Goal: Transaction & Acquisition: Book appointment/travel/reservation

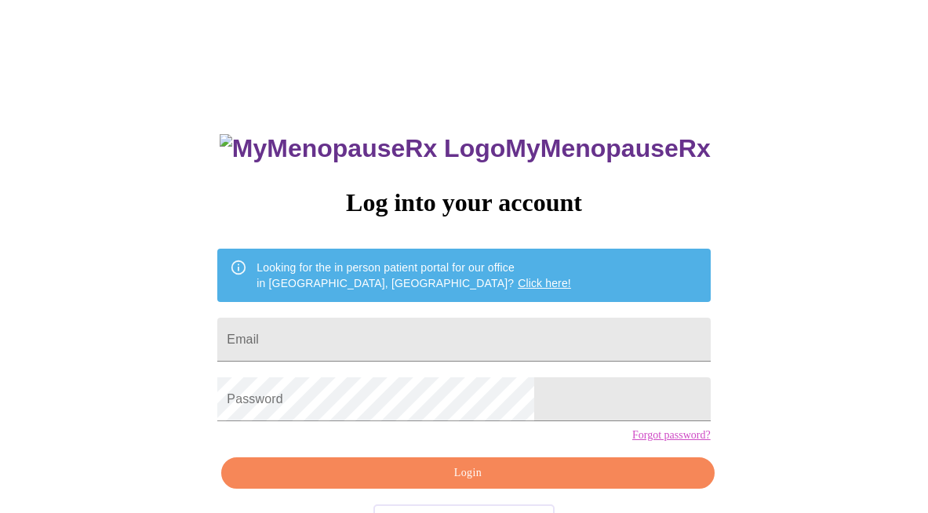
scroll to position [55, 0]
type input "barbwoods.healthcoach@gmail.com"
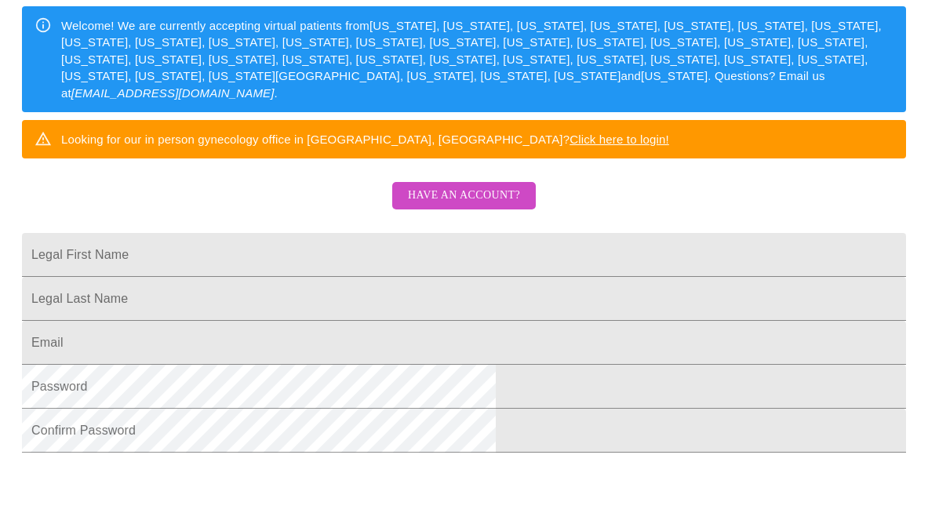
scroll to position [247, 0]
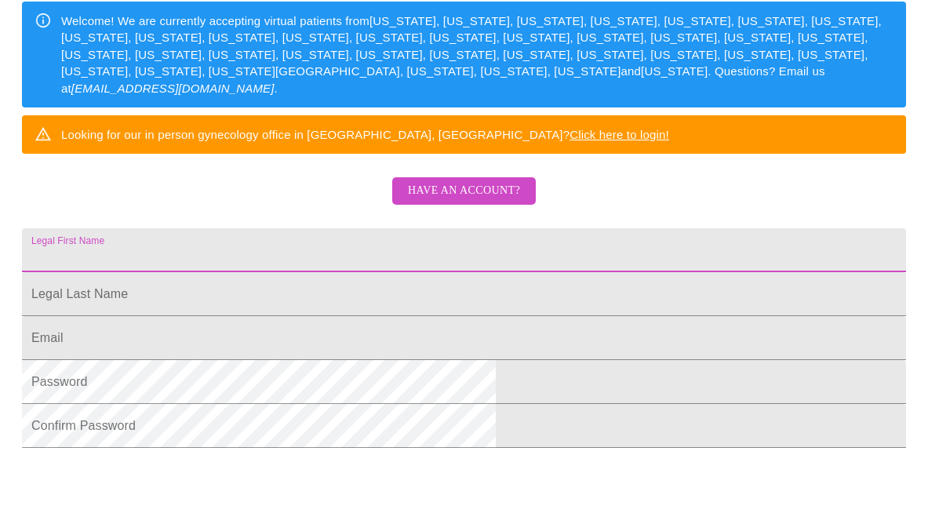
click at [281, 272] on input "Legal First Name" at bounding box center [464, 250] width 884 height 44
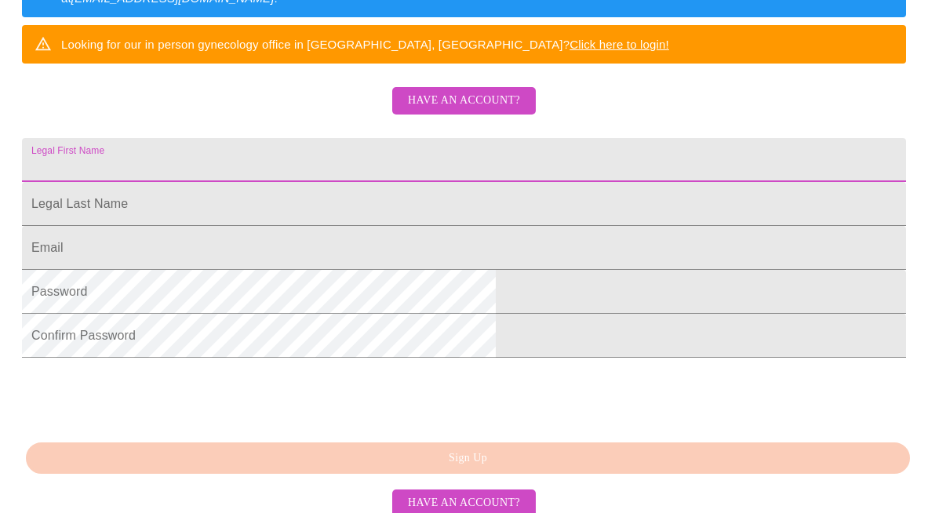
scroll to position [328, 0]
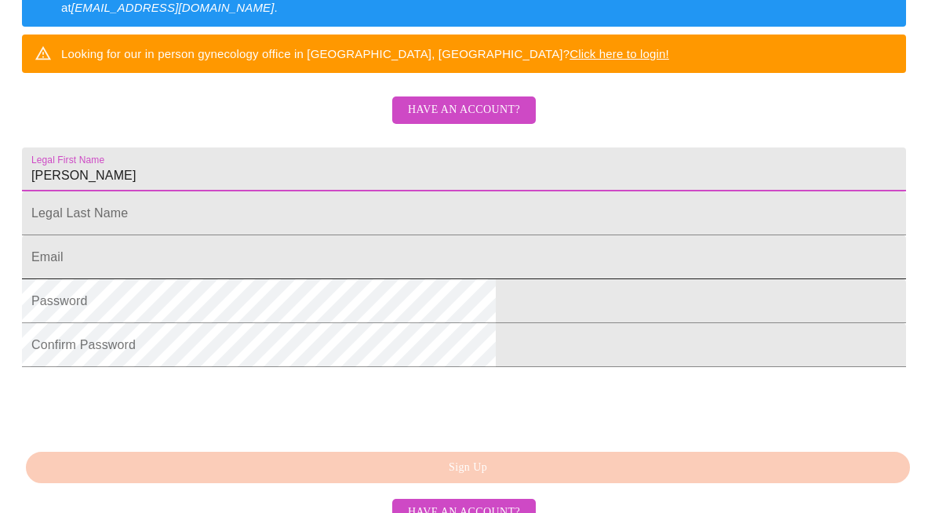
type input "[PERSON_NAME]"
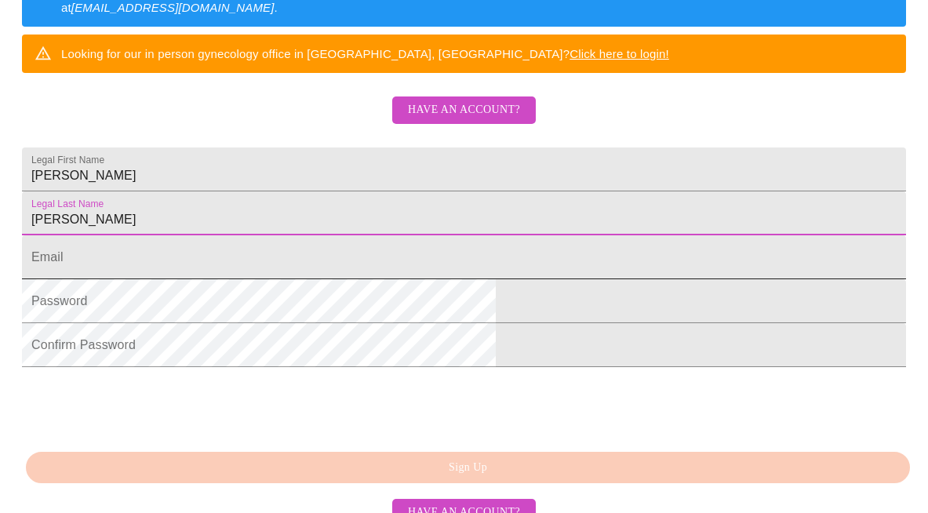
type input "[PERSON_NAME]"
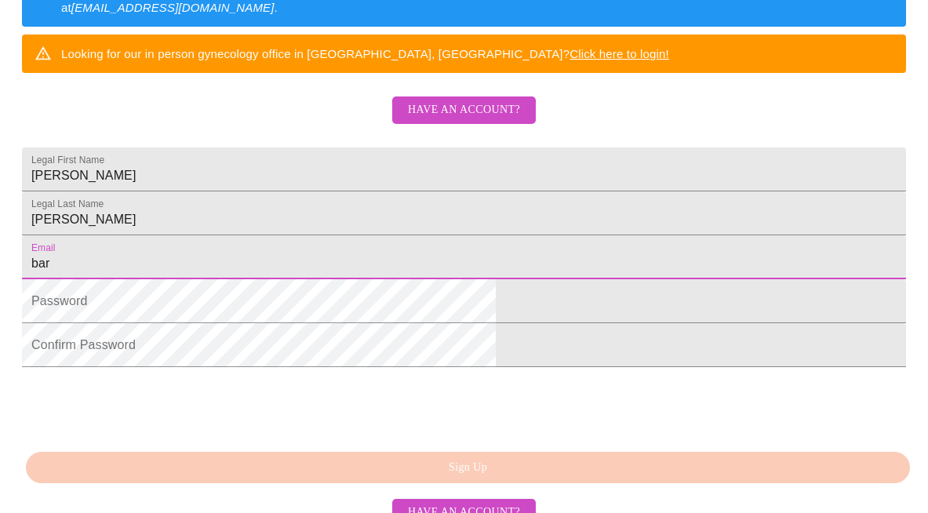
scroll to position [307, 0]
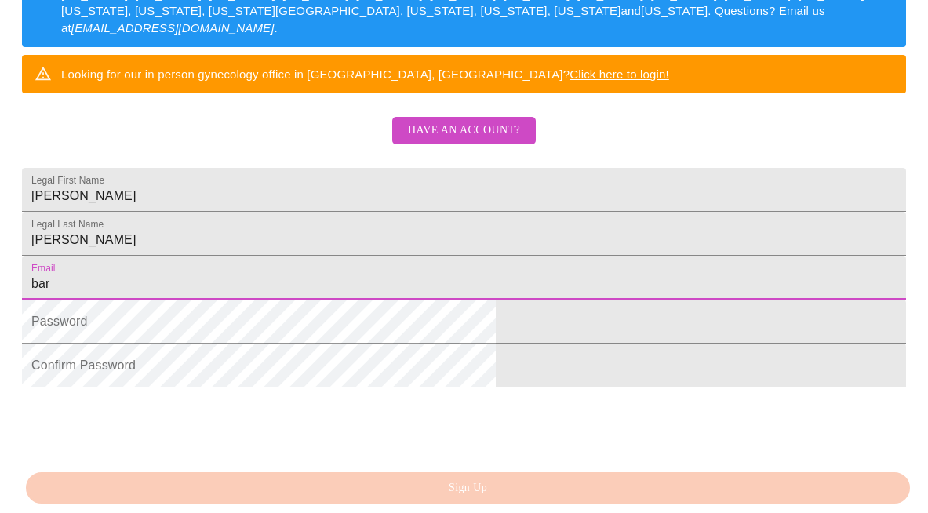
click at [300, 300] on input "bar" at bounding box center [464, 278] width 884 height 44
type input "[EMAIL_ADDRESS][DOMAIN_NAME]"
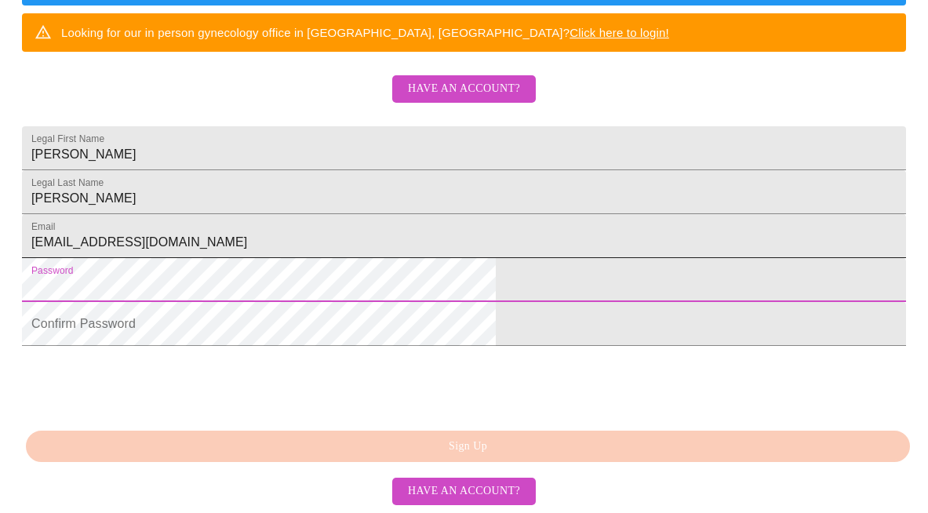
scroll to position [423, 0]
click at [361, 228] on input "barbwoods.healthcoach@gmail.com" at bounding box center [464, 236] width 884 height 44
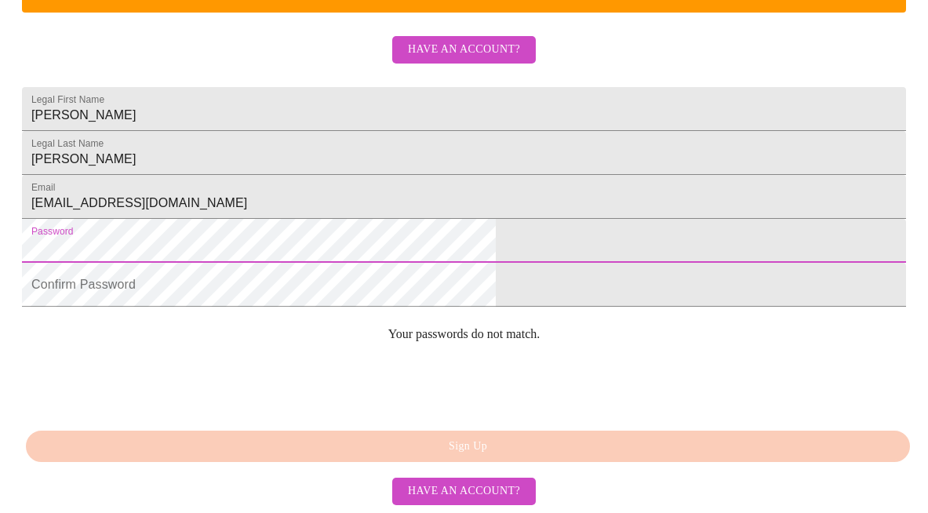
scroll to position [435, 0]
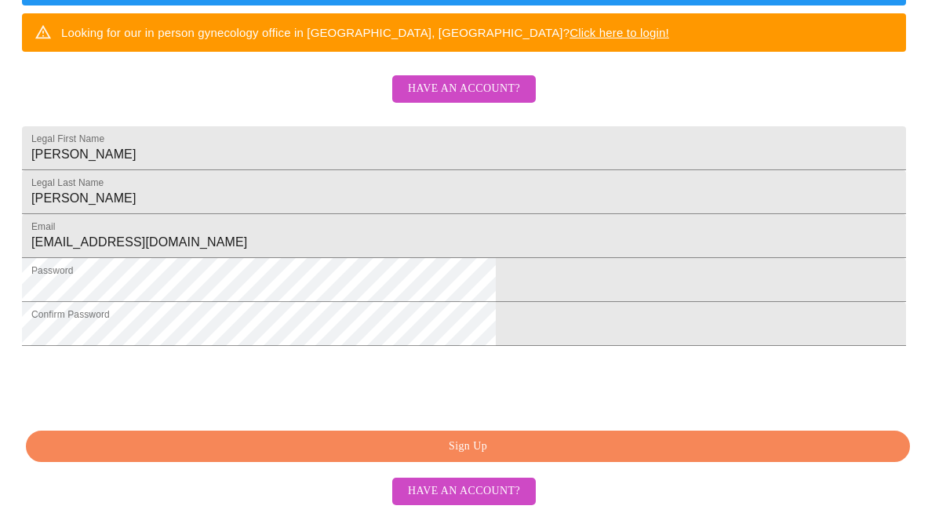
click at [501, 456] on span "Sign Up" at bounding box center [468, 447] width 848 height 20
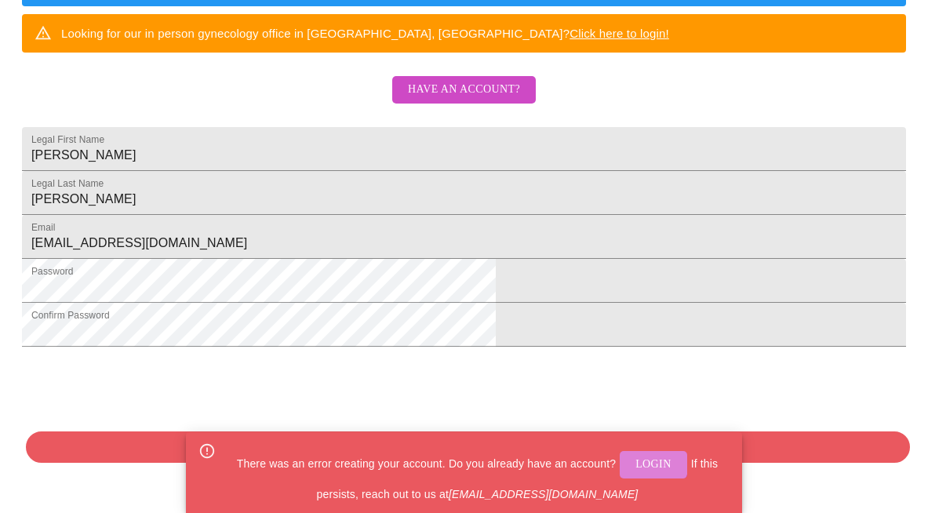
click at [645, 459] on span "Login" at bounding box center [653, 465] width 36 height 20
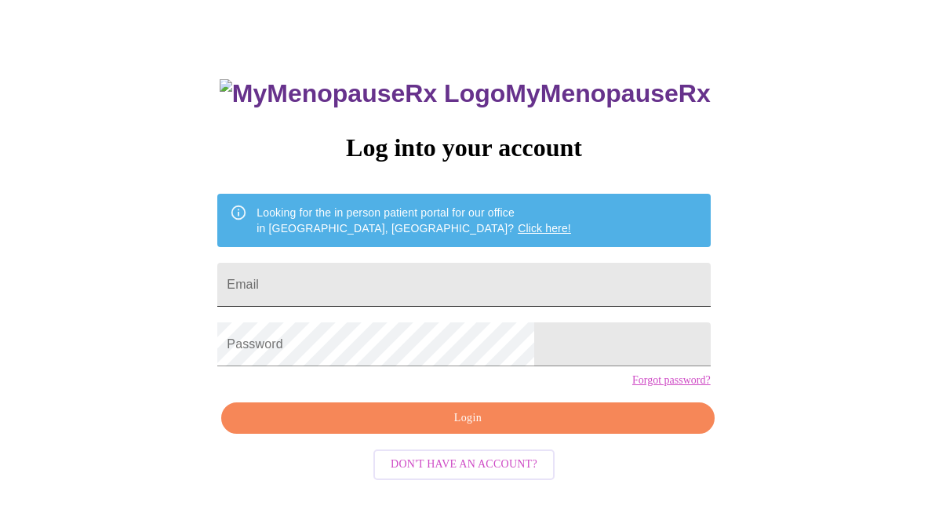
click at [422, 271] on input "Email" at bounding box center [463, 285] width 492 height 44
type input "barbwoods.healthcoach@gmail.com"
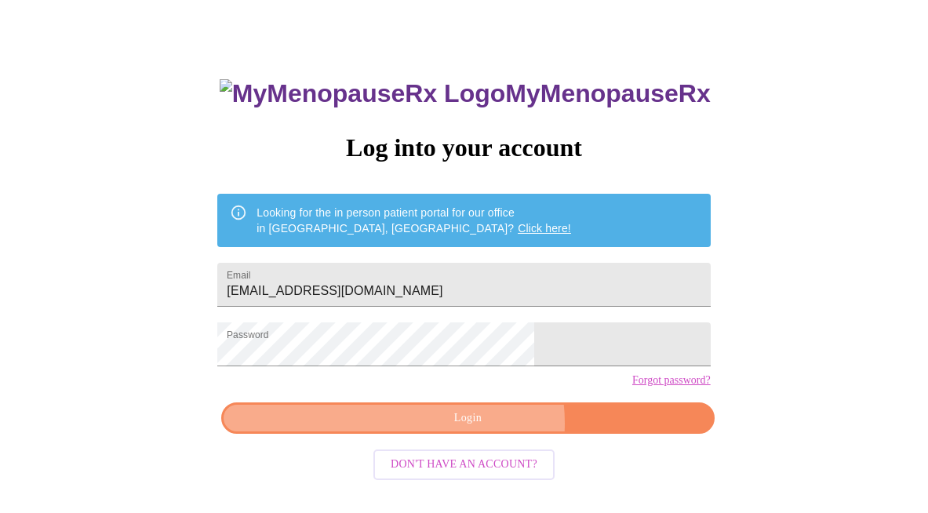
click at [480, 428] on span "Login" at bounding box center [467, 419] width 456 height 20
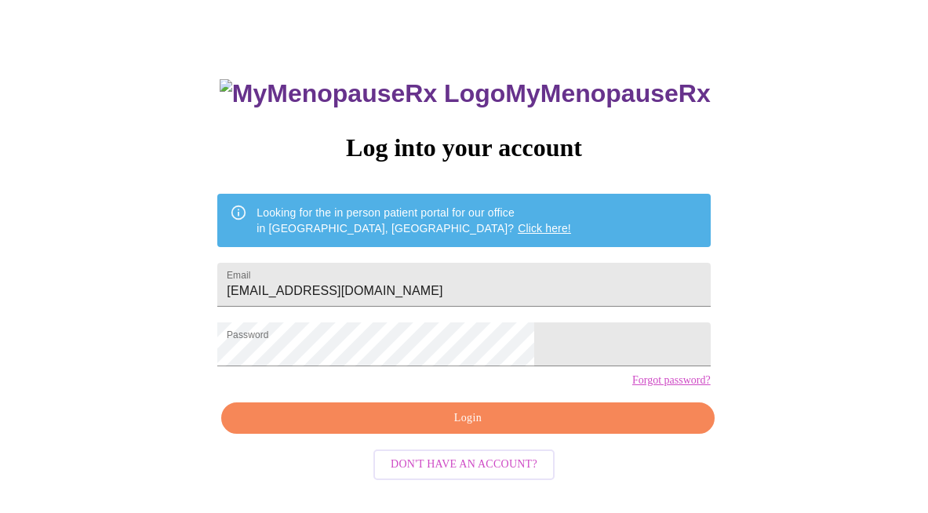
click at [632, 387] on link "Forgot password?" at bounding box center [671, 380] width 78 height 13
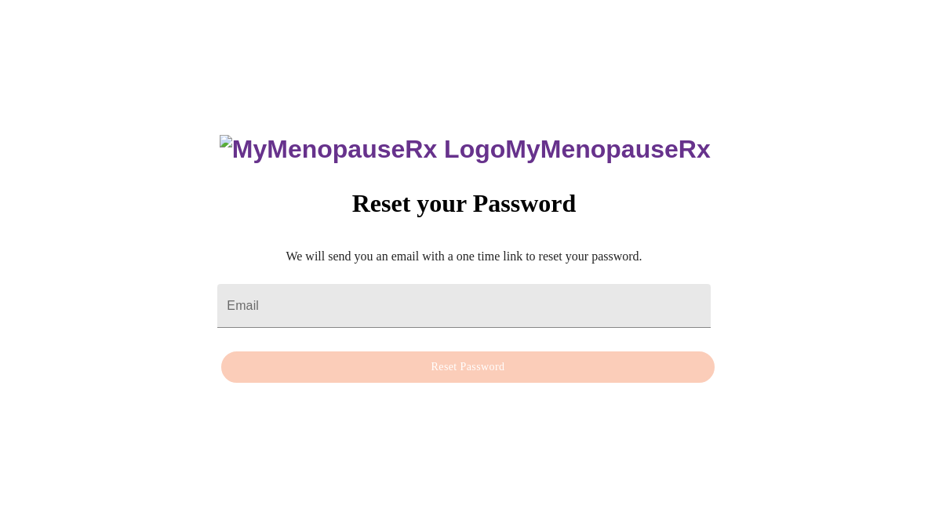
scroll to position [16, 0]
click at [461, 297] on input "Email" at bounding box center [463, 306] width 492 height 44
type input "[EMAIL_ADDRESS][DOMAIN_NAME]"
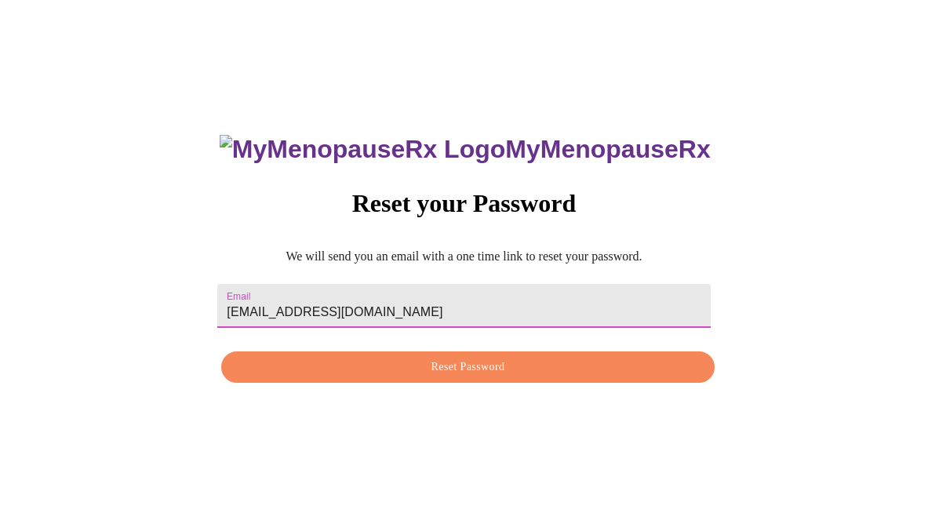
click at [480, 363] on span "Reset Password" at bounding box center [467, 368] width 456 height 20
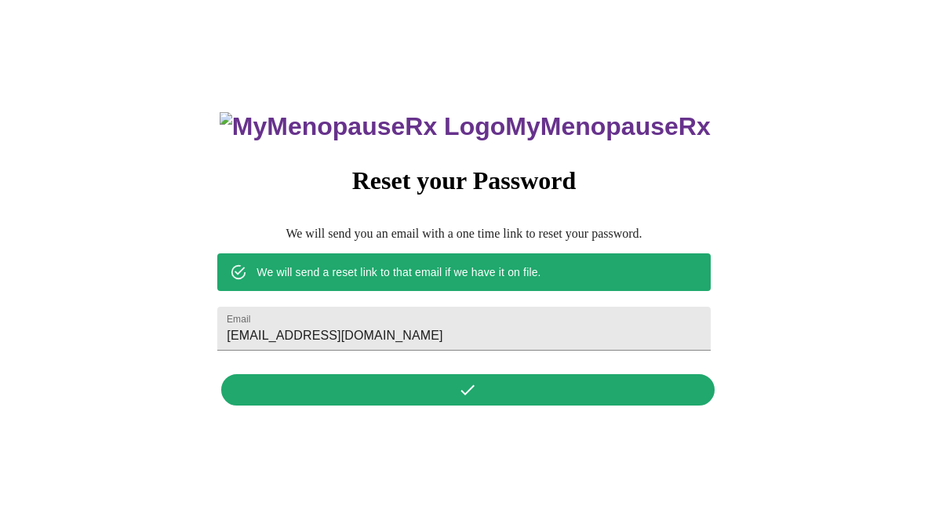
scroll to position [0, 0]
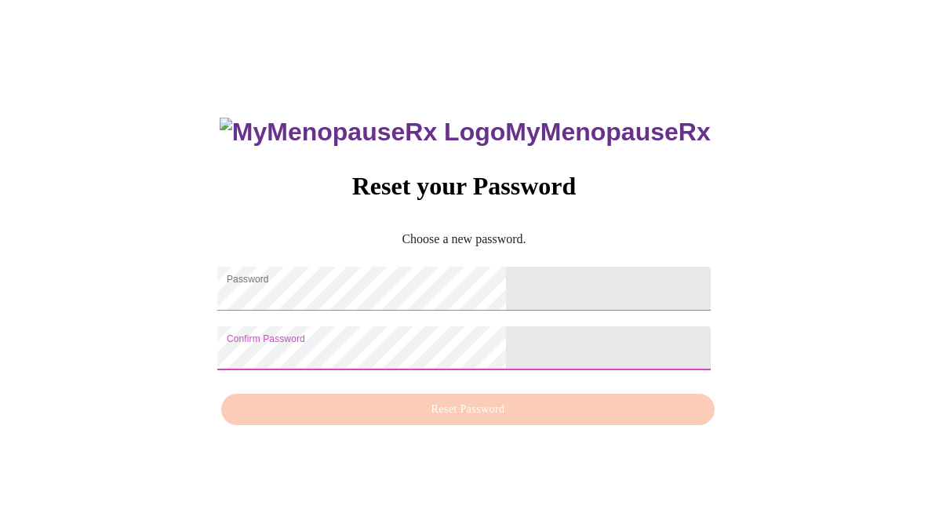
click at [358, 419] on div "MyMenopauseRx Reset your Password Choose a new password. Password Confirm Passw…" at bounding box center [464, 263] width 524 height 341
click at [439, 419] on div "MyMenopauseRx Reset your Password Choose a new password. Password Confirm Passw…" at bounding box center [464, 263] width 524 height 341
click at [641, 383] on div "MyMenopauseRx Reset your Password Choose a new password. Password Confirm Passw…" at bounding box center [463, 262] width 915 height 513
drag, startPoint x: 489, startPoint y: 419, endPoint x: 478, endPoint y: 373, distance: 46.8
click at [489, 419] on div "MyMenopauseRx Reset your Password Choose a new password. Password Confirm Passw…" at bounding box center [464, 263] width 524 height 341
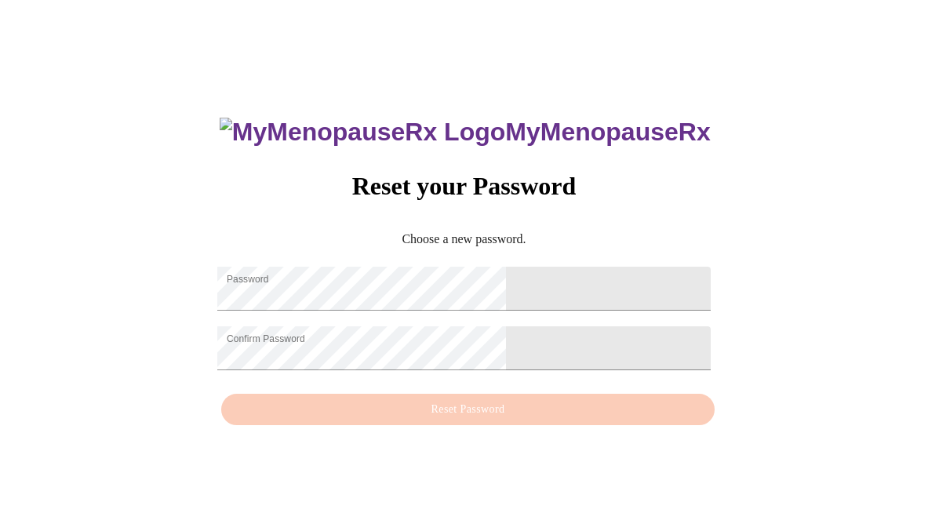
click at [450, 416] on div "MyMenopauseRx Reset your Password Choose a new password. Password Confirm Passw…" at bounding box center [464, 263] width 524 height 341
click at [409, 387] on div "MyMenopauseRx Reset your Password Choose a new password. Password Confirm Passw…" at bounding box center [464, 263] width 524 height 341
click at [294, 274] on div "MyMenopauseRx Reset your Password Choose a new password. Password Confirm Passw…" at bounding box center [463, 262] width 915 height 513
click at [263, 347] on div "MyMenopauseRx Reset your Password Choose a new password. Password Confirm Passw…" at bounding box center [463, 262] width 915 height 513
click at [285, 435] on div "MyMenopauseRx Reset your Password Choose a new password. Password Confirm Passw…" at bounding box center [463, 262] width 915 height 513
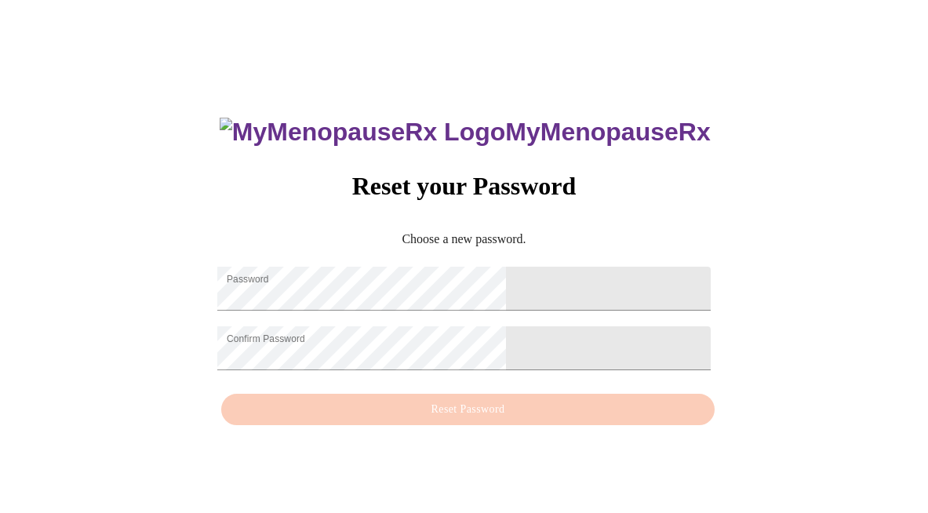
click at [442, 421] on div "MyMenopauseRx Reset your Password Choose a new password. Password Confirm Passw…" at bounding box center [464, 263] width 524 height 341
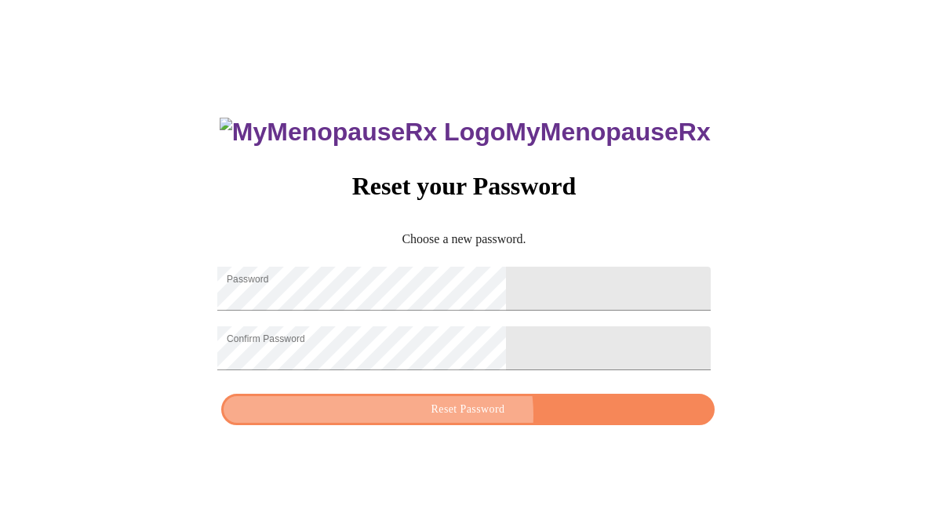
click at [478, 420] on span "Reset Password" at bounding box center [467, 410] width 456 height 20
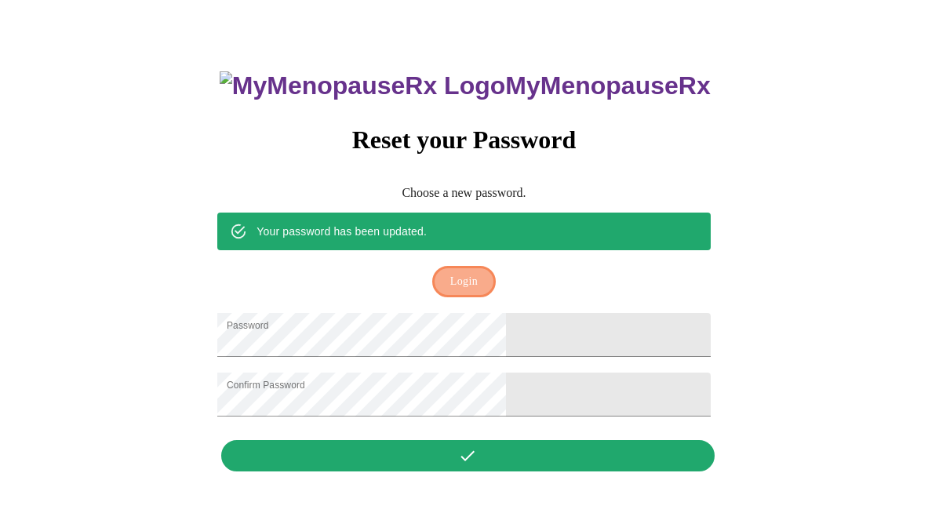
click at [464, 272] on span "Login" at bounding box center [463, 282] width 27 height 20
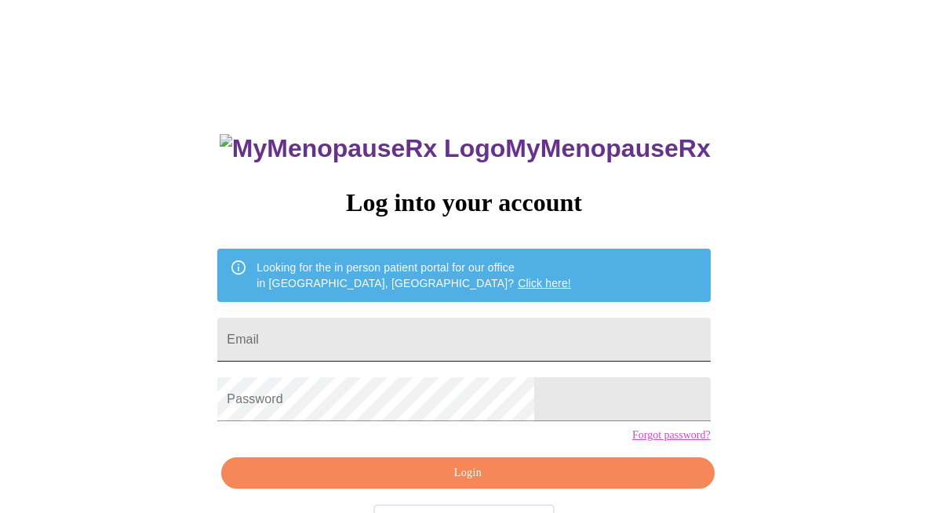
click at [354, 325] on input "Email" at bounding box center [463, 340] width 492 height 44
type input "[EMAIL_ADDRESS][DOMAIN_NAME]"
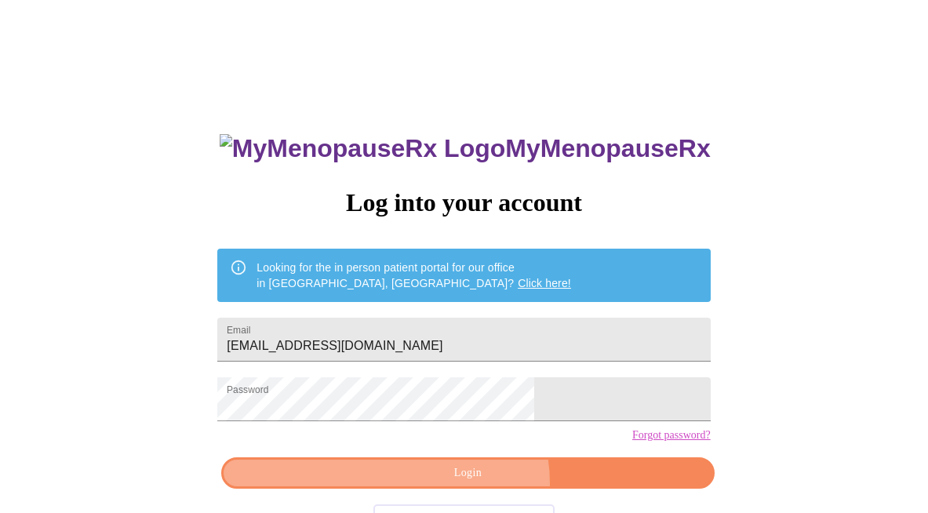
click at [473, 489] on button "Login" at bounding box center [467, 473] width 492 height 32
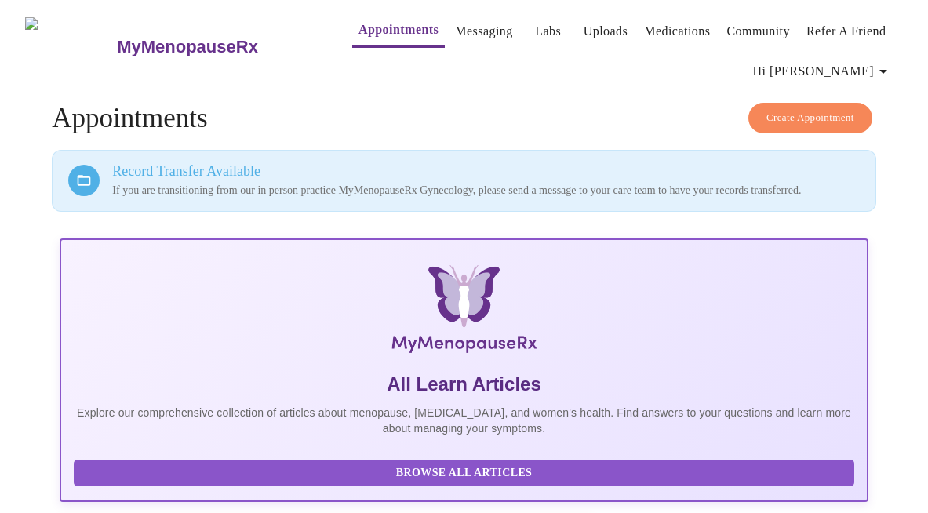
click at [776, 109] on span "Create Appointment" at bounding box center [810, 118] width 88 height 18
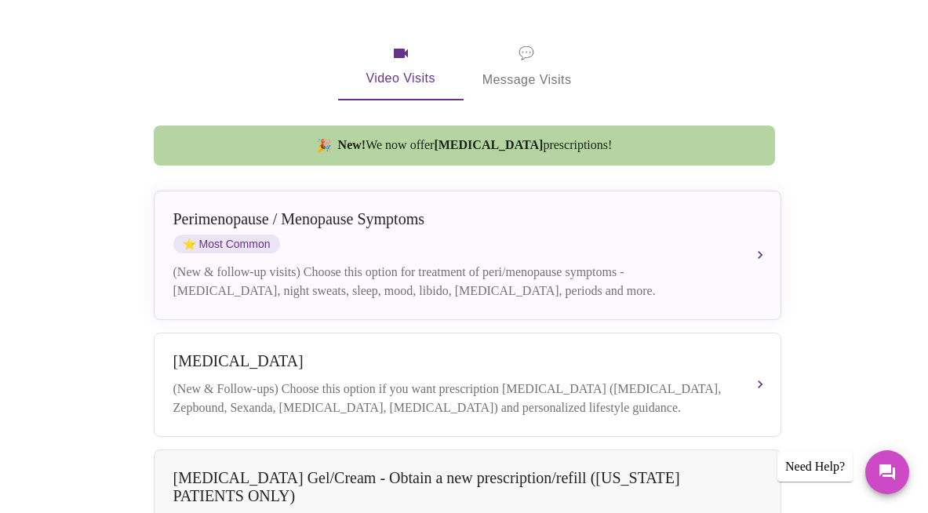
scroll to position [314, 0]
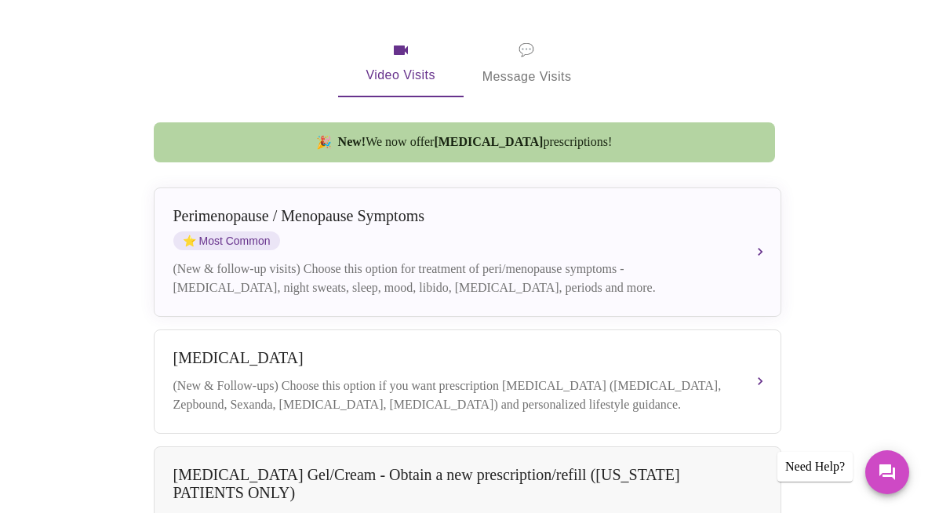
click at [310, 233] on div "Perimenopause / Menopause Symptoms ⭐ Most Common (New & follow-up visits) Choos…" at bounding box center [467, 252] width 588 height 90
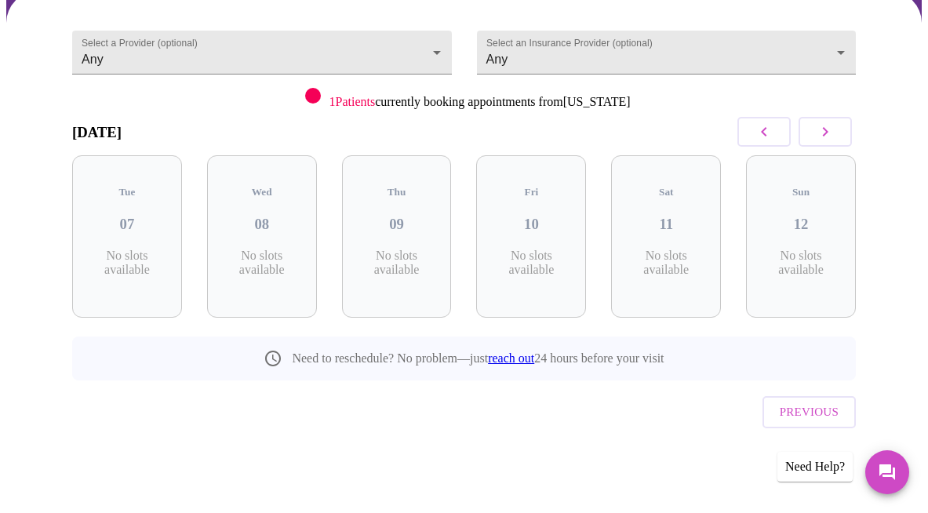
scroll to position [125, 0]
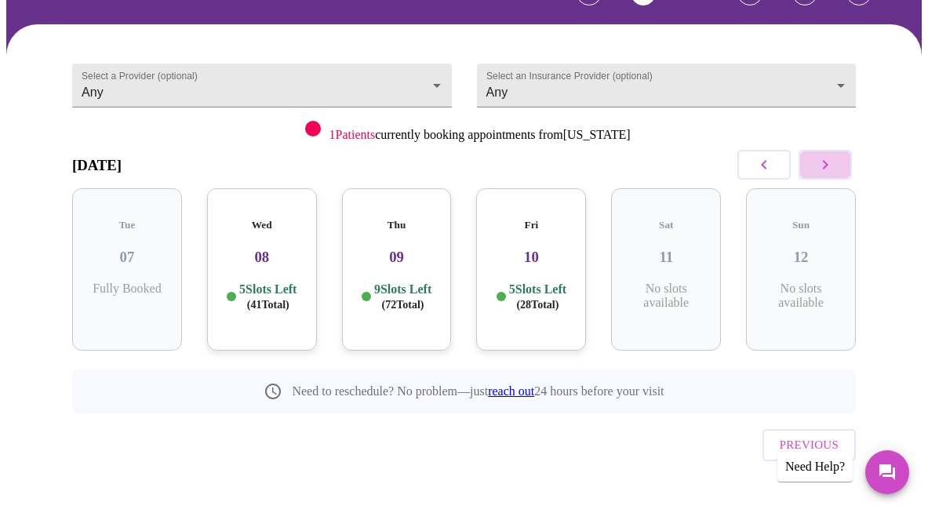
click at [828, 165] on icon "button" at bounding box center [825, 164] width 5 height 9
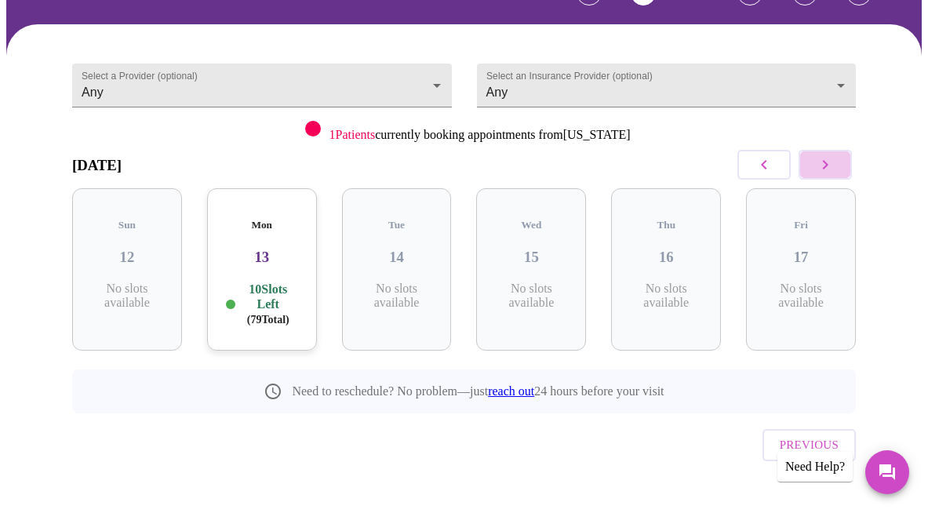
click at [828, 165] on icon "button" at bounding box center [825, 164] width 5 height 9
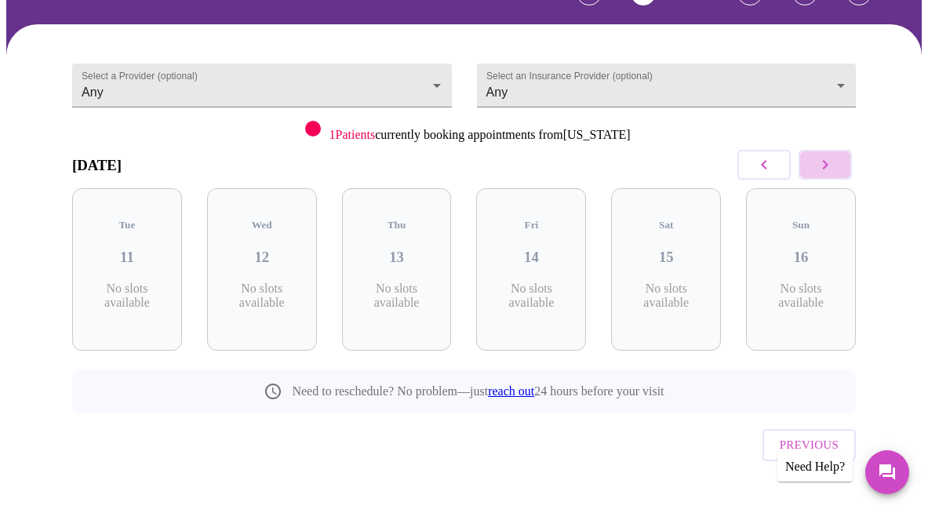
click at [828, 165] on icon "button" at bounding box center [825, 164] width 5 height 9
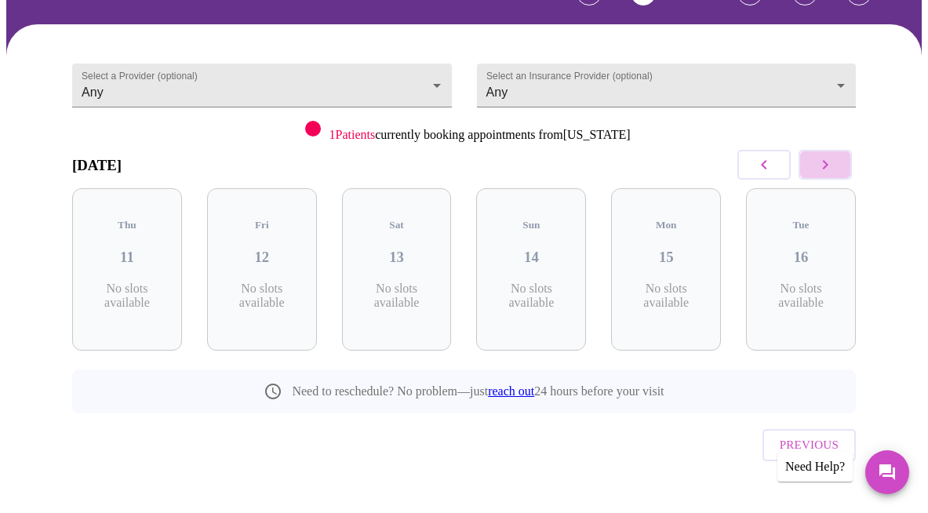
click at [828, 165] on icon "button" at bounding box center [825, 164] width 5 height 9
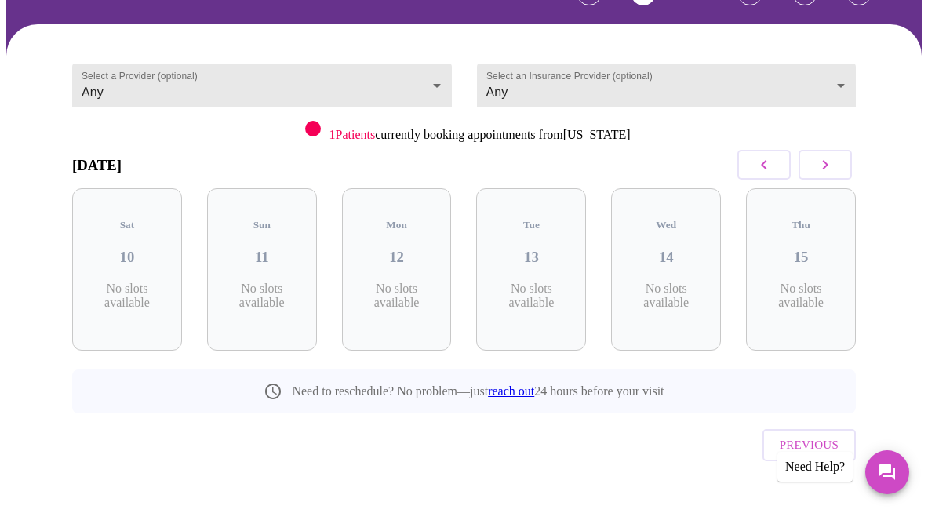
click at [828, 165] on icon "button" at bounding box center [825, 164] width 5 height 9
click at [830, 165] on icon "button" at bounding box center [824, 164] width 19 height 19
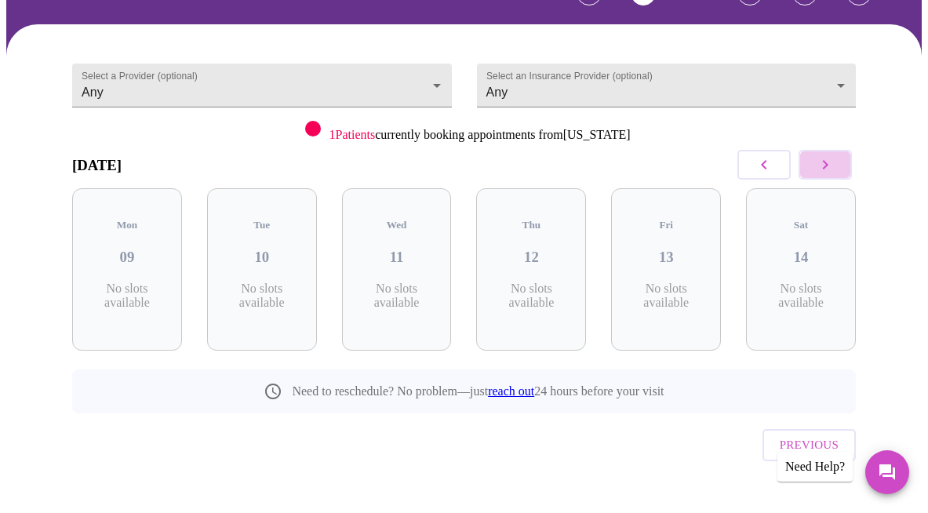
click at [830, 165] on icon "button" at bounding box center [824, 164] width 19 height 19
click at [262, 282] on p "No slots available" at bounding box center [262, 296] width 85 height 28
click at [834, 158] on icon "button" at bounding box center [824, 164] width 19 height 19
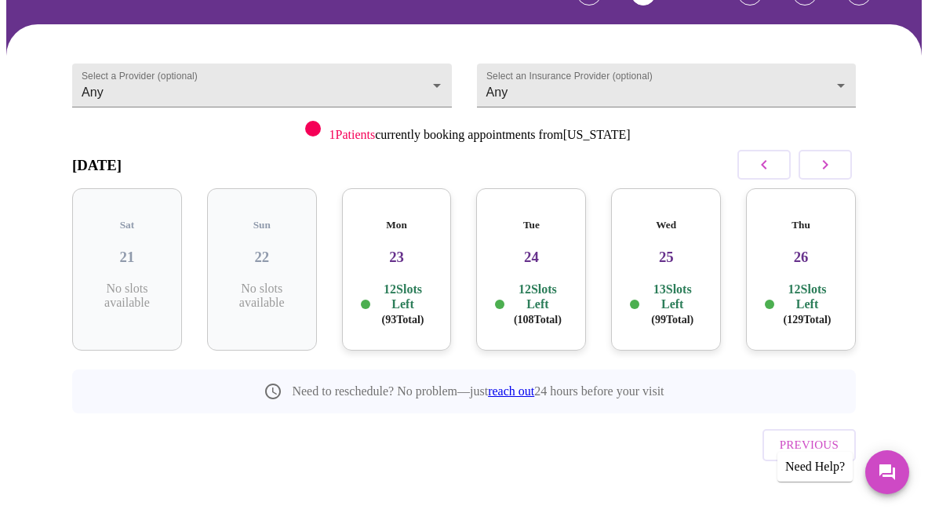
click at [828, 163] on icon "button" at bounding box center [825, 164] width 5 height 9
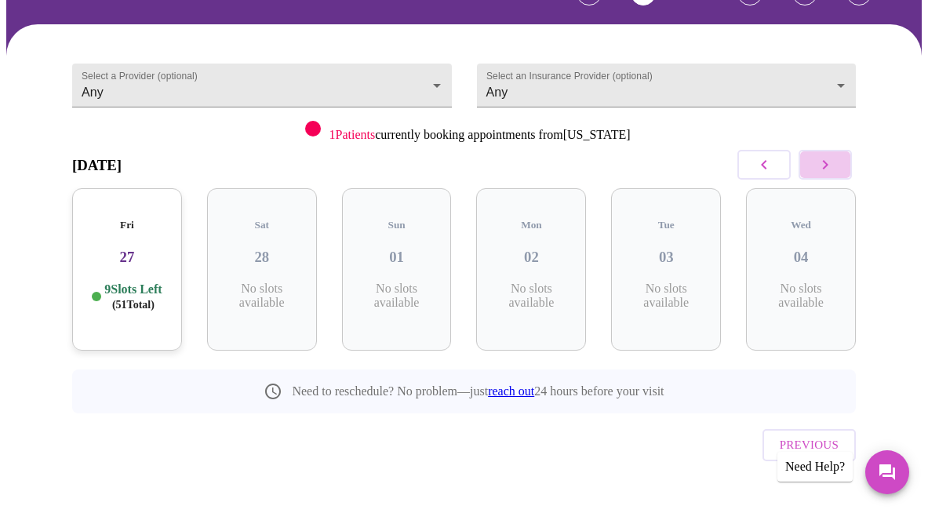
click at [828, 163] on icon "button" at bounding box center [825, 164] width 5 height 9
click at [761, 165] on icon "button" at bounding box center [763, 164] width 19 height 19
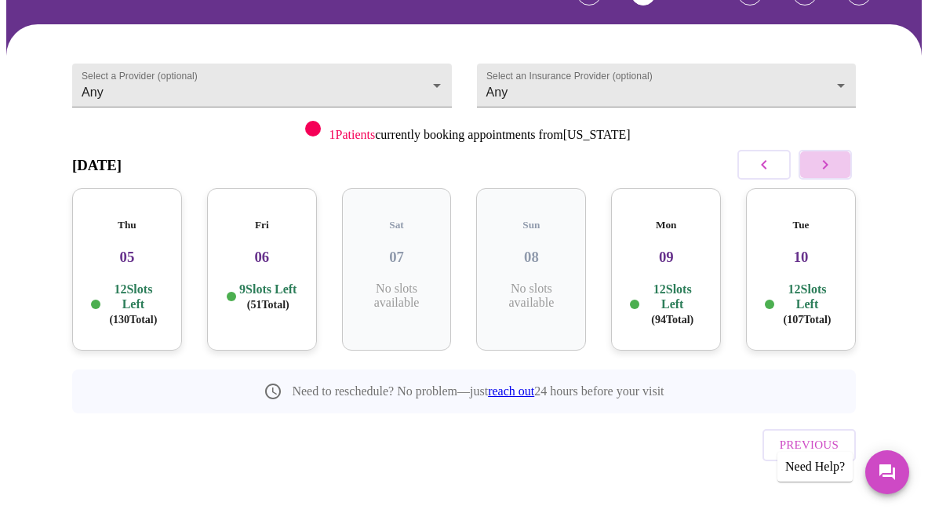
click at [828, 165] on icon "button" at bounding box center [825, 164] width 5 height 9
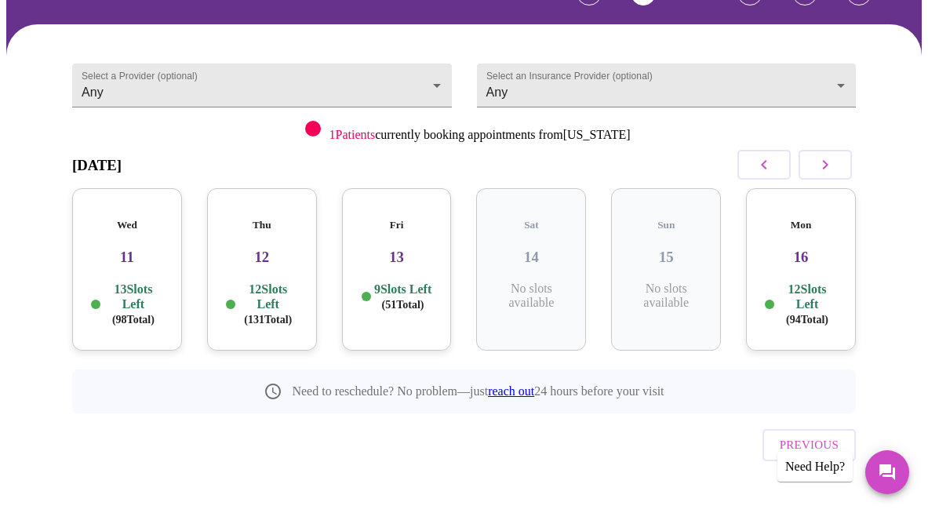
click at [823, 282] on p "12 Slots Left ( 94 Total)" at bounding box center [807, 304] width 60 height 45
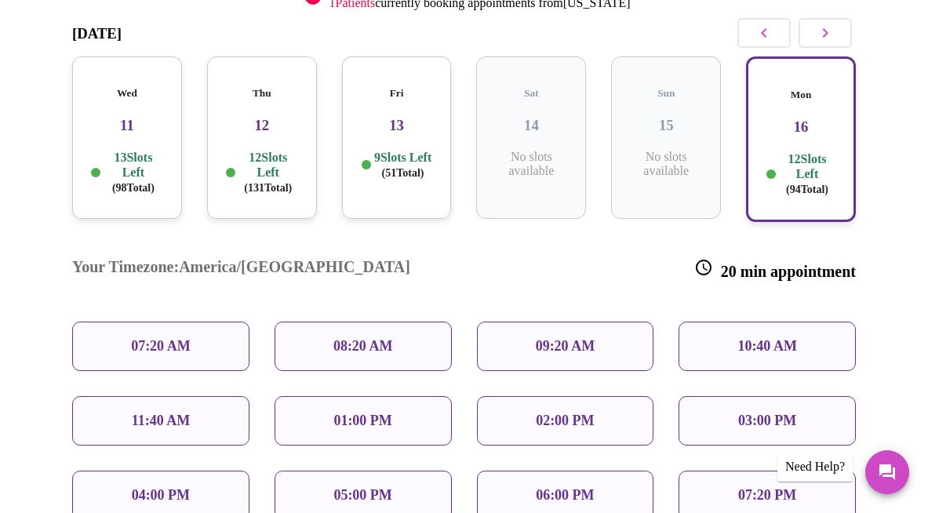
scroll to position [259, 0]
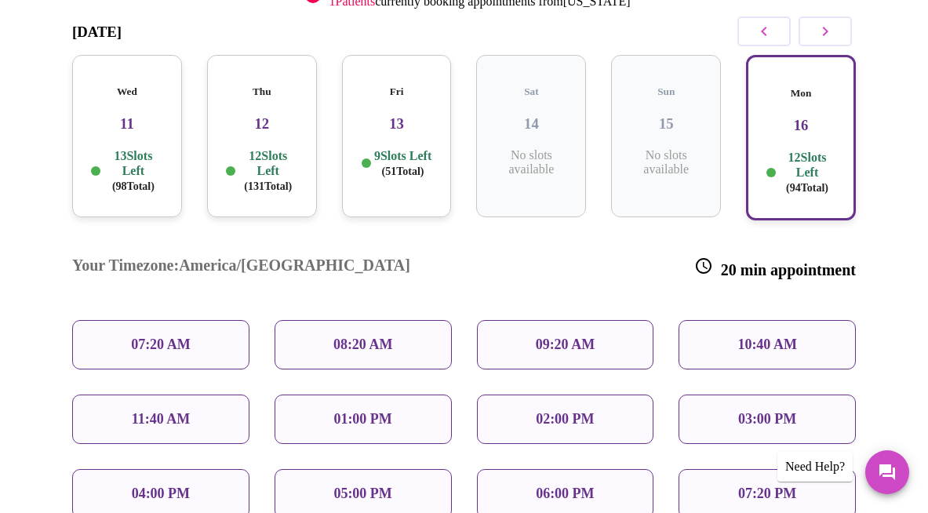
click at [777, 336] on p "10:40 AM" at bounding box center [767, 344] width 60 height 16
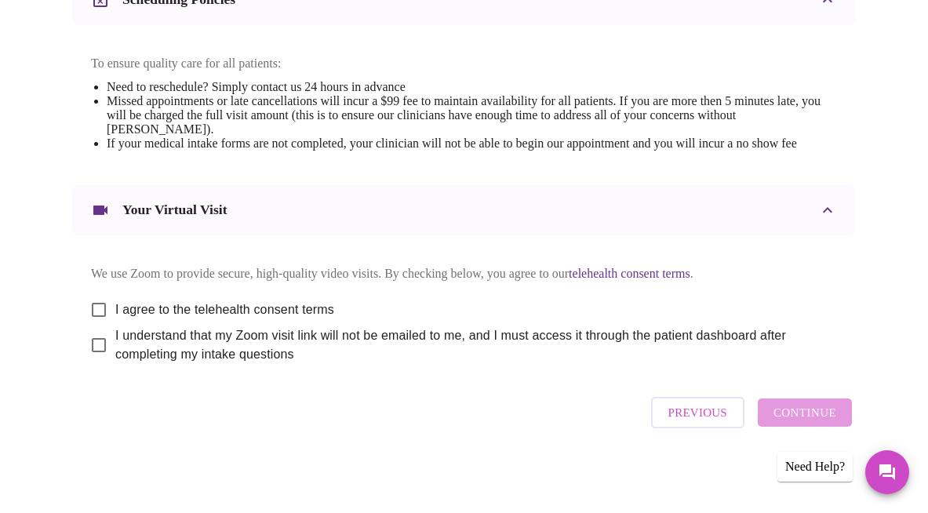
scroll to position [706, 0]
drag, startPoint x: 89, startPoint y: 301, endPoint x: 204, endPoint y: 303, distance: 114.5
click at [90, 301] on input "I agree to the telehealth consent terms" at bounding box center [98, 309] width 33 height 33
checkbox input "true"
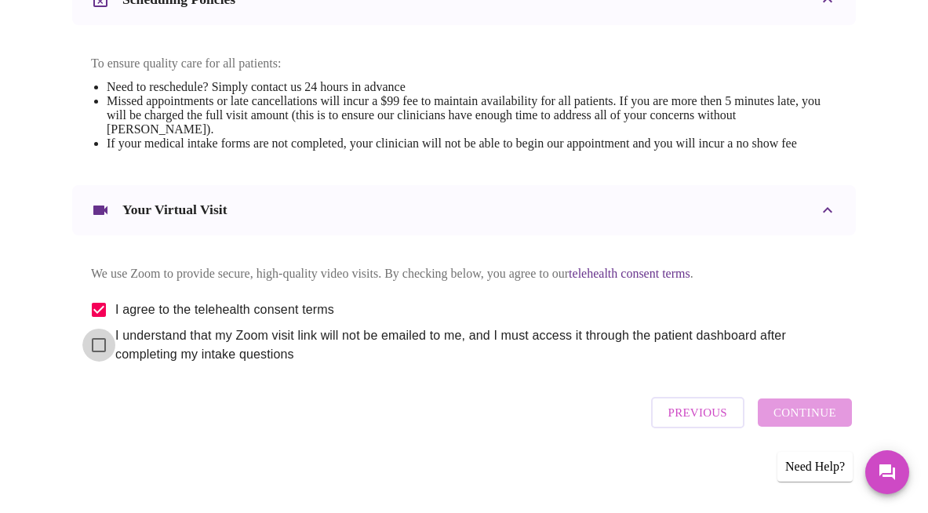
click at [89, 347] on input "I understand that my Zoom visit link will not be emailed to me, and I must acce…" at bounding box center [98, 345] width 33 height 33
checkbox input "true"
click at [794, 423] on span "Continue" at bounding box center [804, 412] width 63 height 20
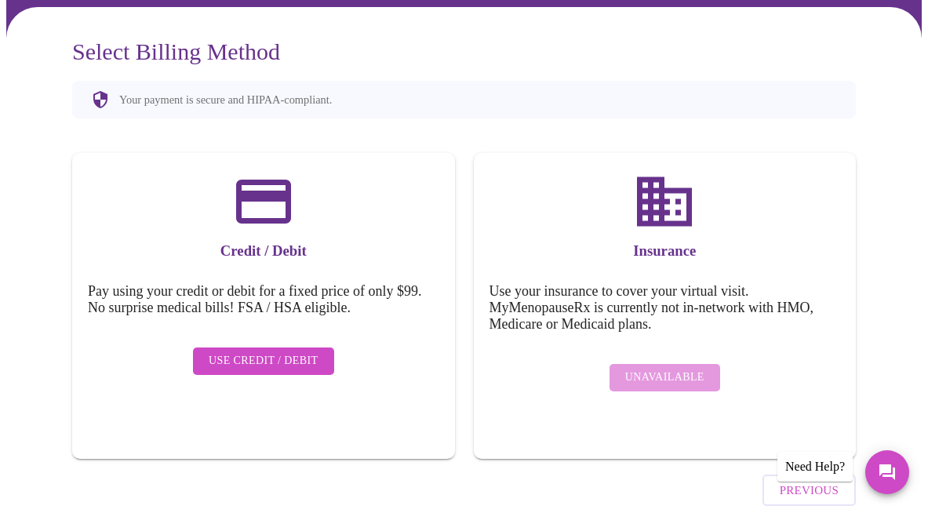
scroll to position [143, 0]
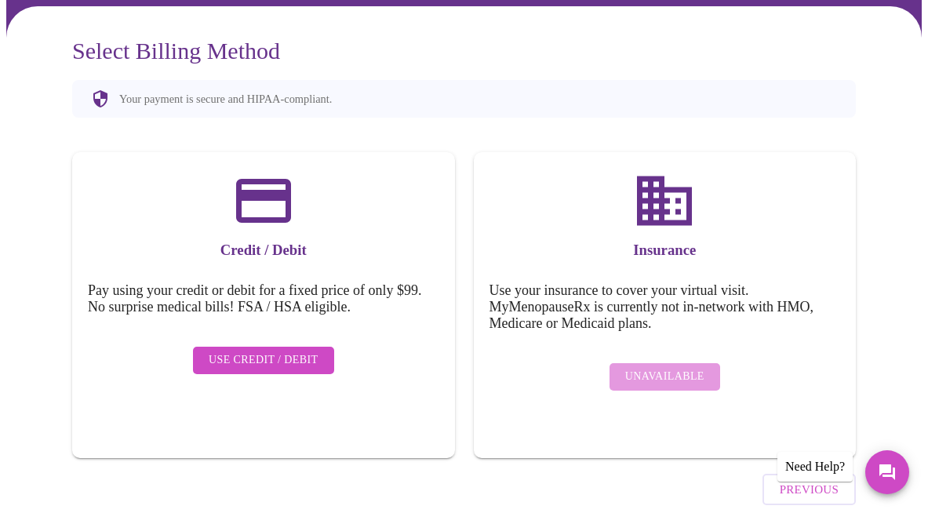
click at [278, 351] on span "Use Credit / Debit" at bounding box center [264, 361] width 110 height 20
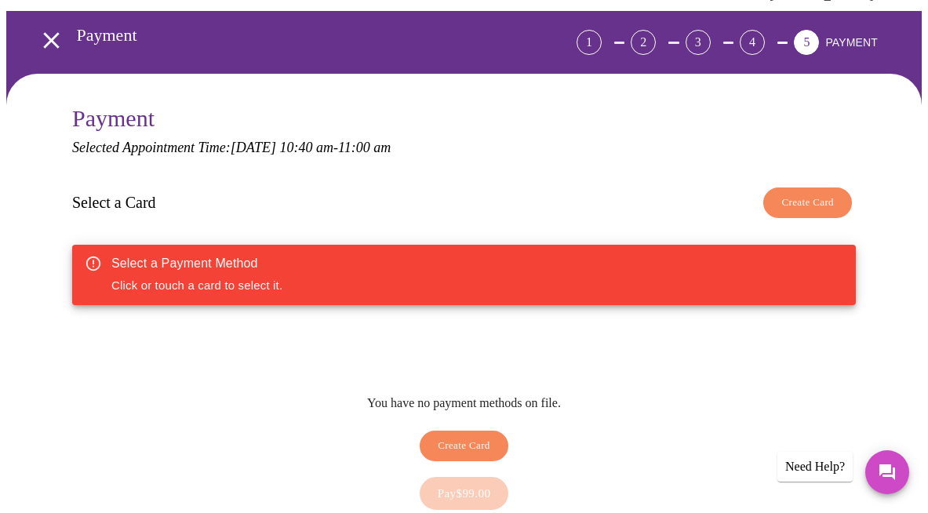
scroll to position [118, 0]
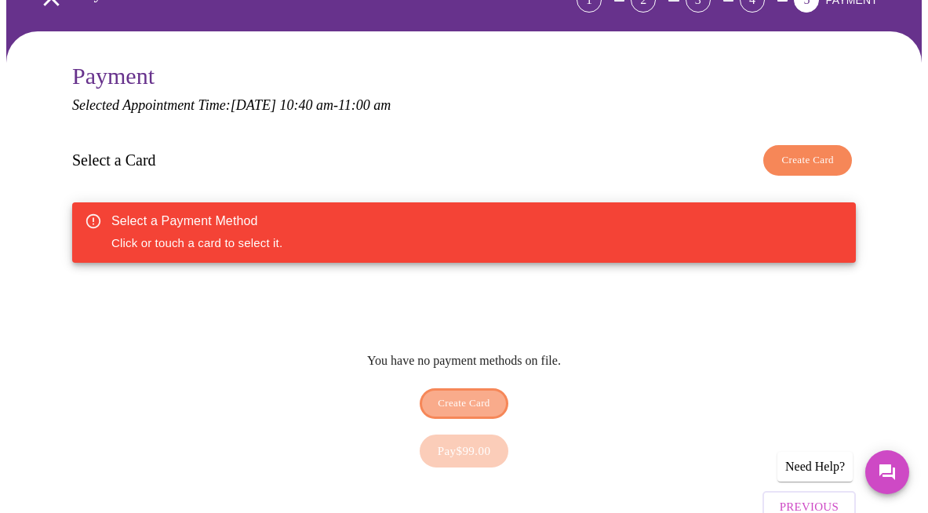
click at [463, 394] on span "Create Card" at bounding box center [464, 403] width 53 height 18
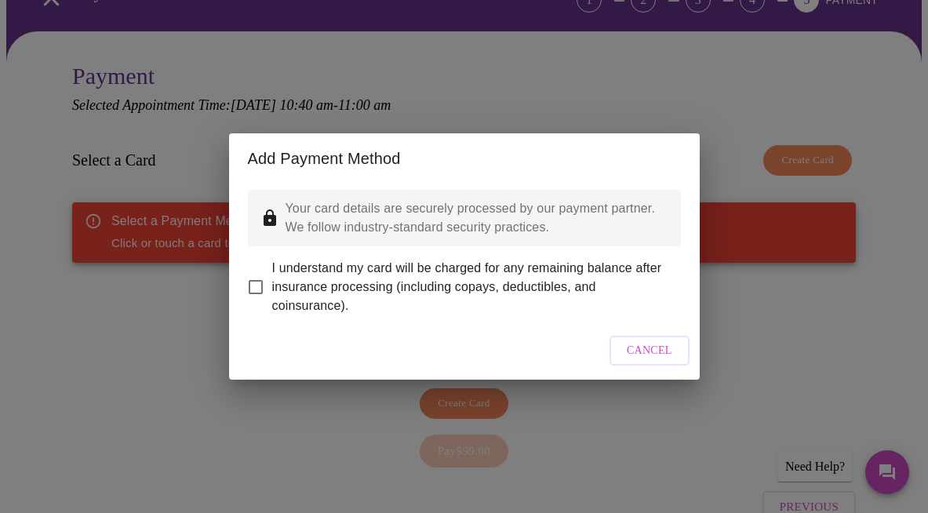
click at [257, 274] on input "I understand my card will be charged for any remaining balance after insurance …" at bounding box center [255, 287] width 33 height 33
checkbox input "true"
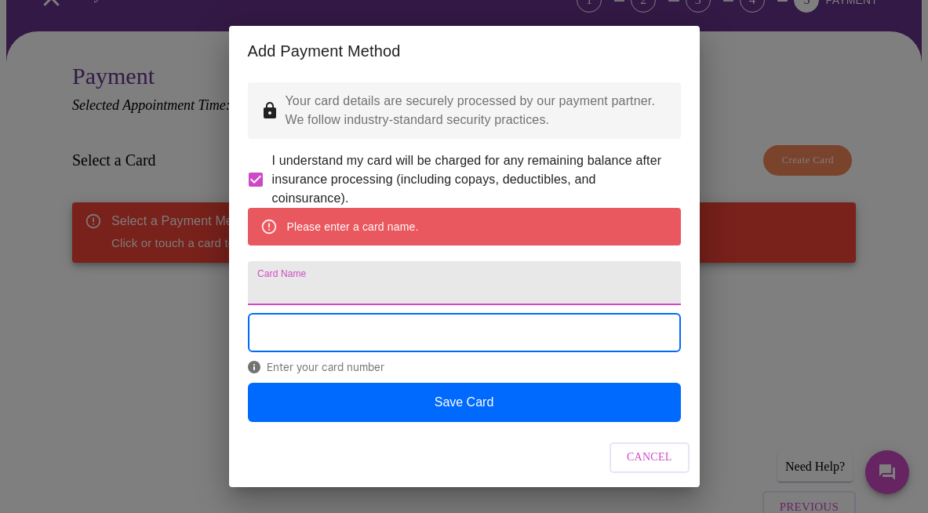
click at [331, 296] on input "Card Name" at bounding box center [464, 283] width 433 height 44
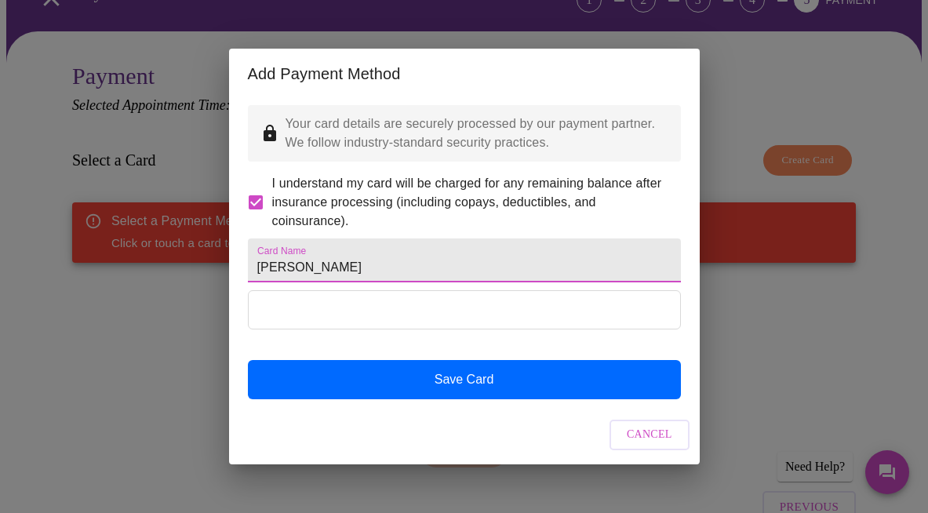
type input "Barbara J Woods"
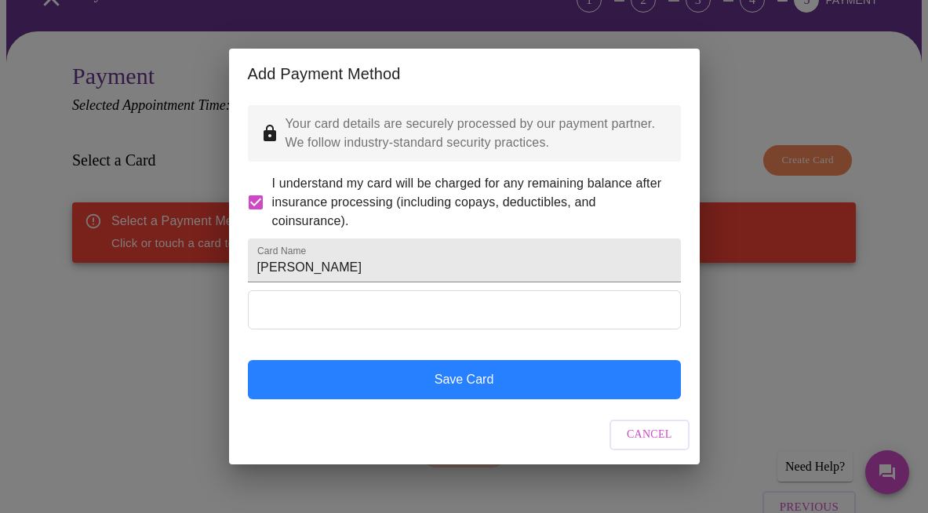
click at [409, 397] on button "Save Card" at bounding box center [464, 379] width 433 height 39
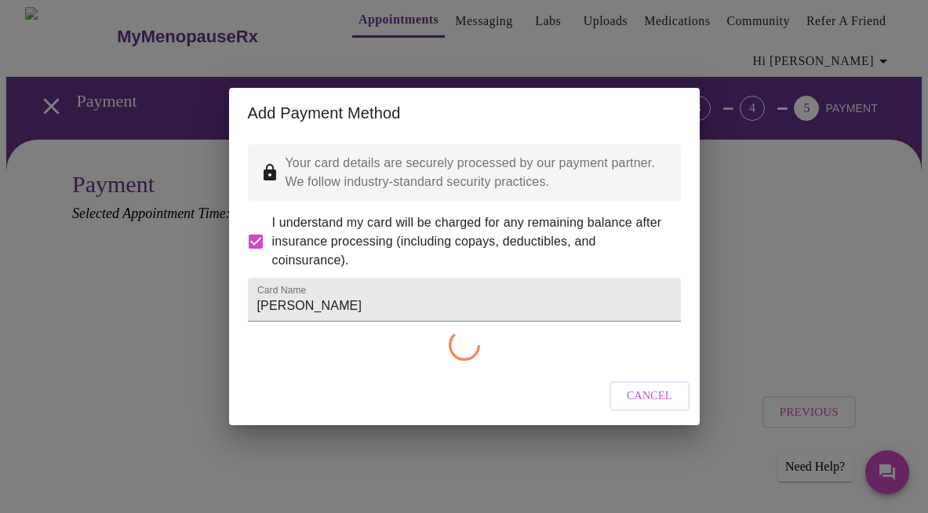
scroll to position [0, 0]
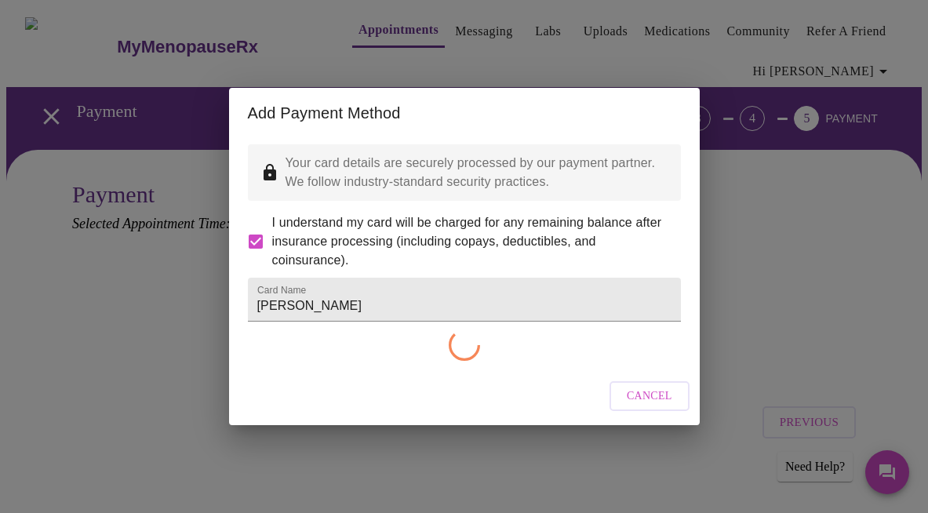
checkbox input "false"
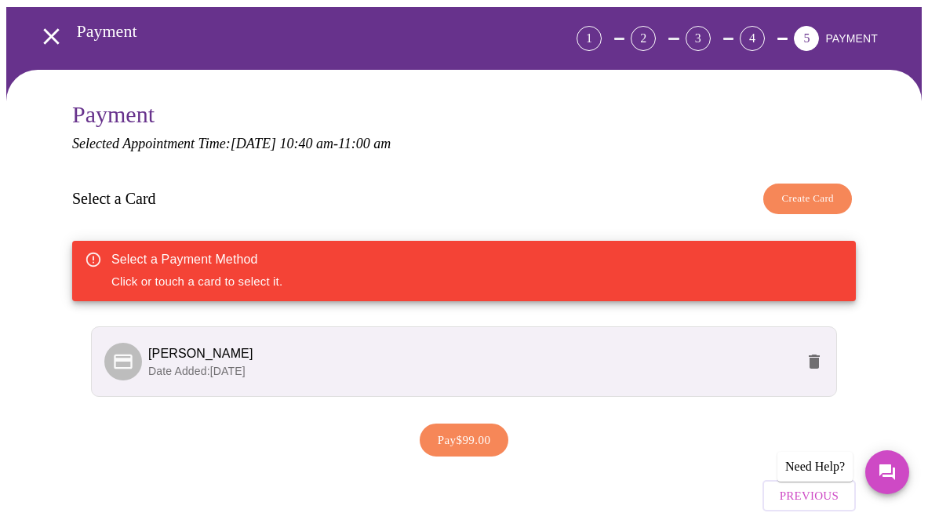
scroll to position [151, 0]
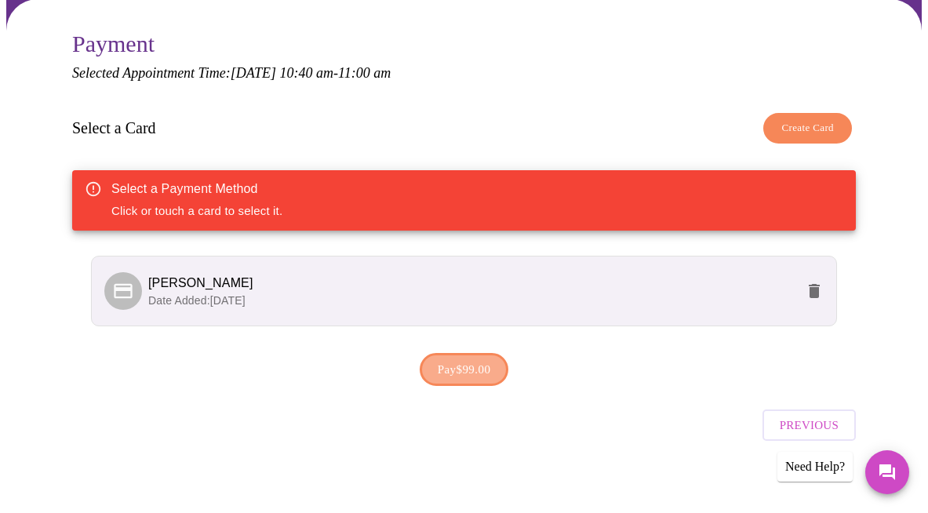
click at [477, 367] on span "Pay $99.00" at bounding box center [464, 369] width 53 height 20
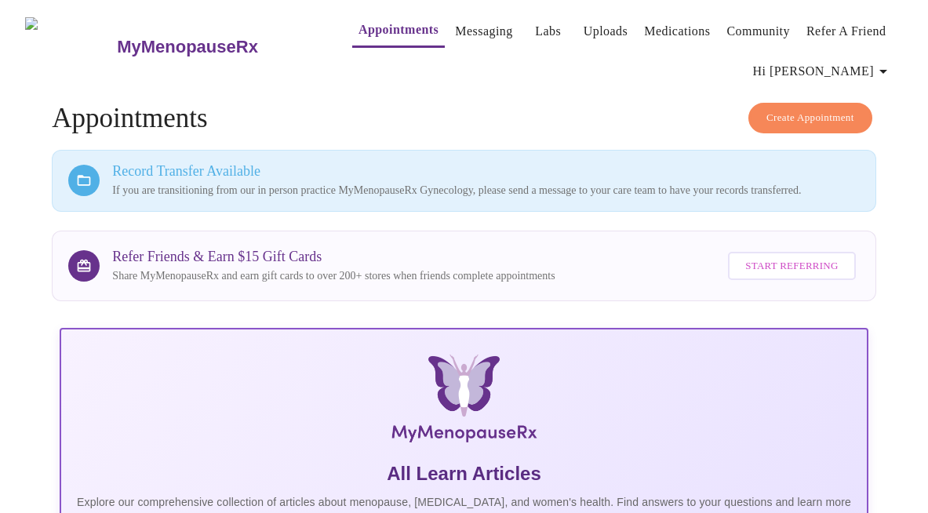
click at [185, 183] on p "If you are transitioning from our in person practice MyMenopauseRx Gynecology, …" at bounding box center [485, 191] width 746 height 16
click at [455, 25] on link "Messaging" at bounding box center [483, 31] width 57 height 22
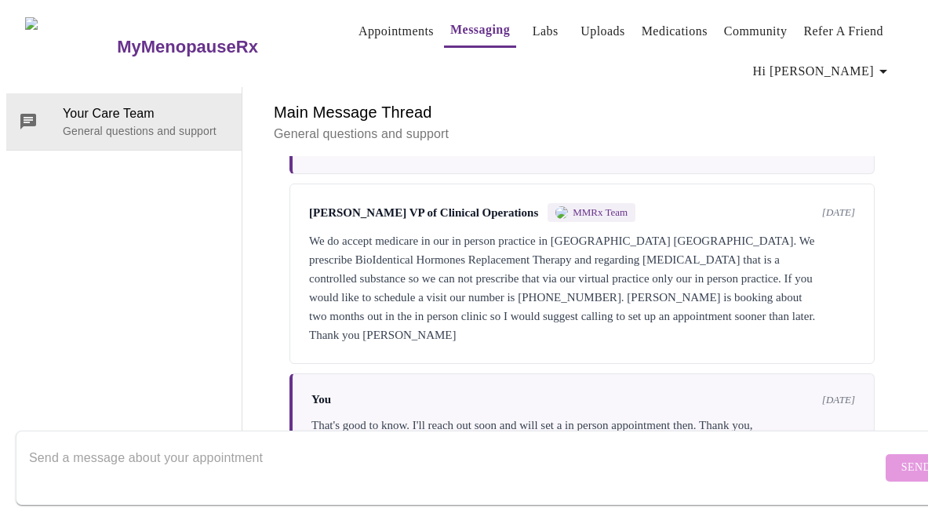
scroll to position [431, 0]
click at [252, 448] on textarea "Send a message about your appointment" at bounding box center [455, 467] width 852 height 50
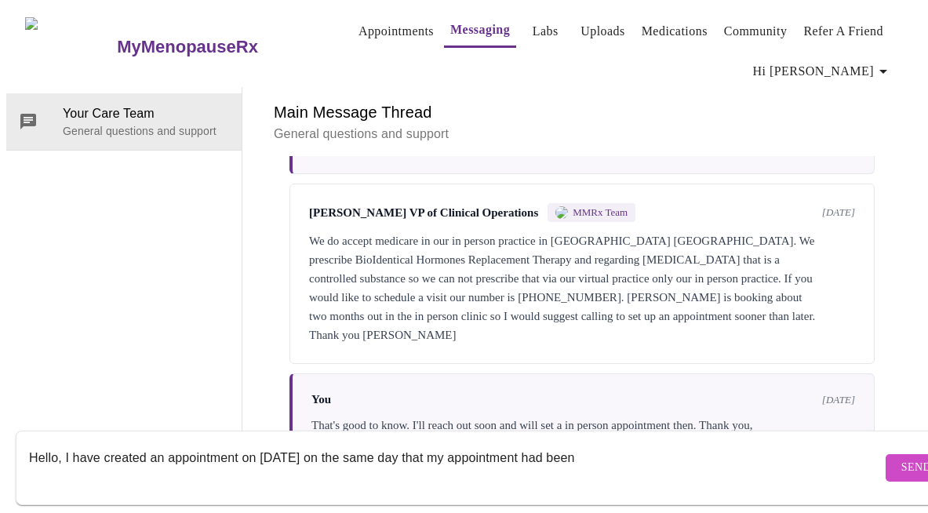
click at [448, 442] on textarea "Hello, I have created an appointment on 3/16/26 on the same day that my appoint…" at bounding box center [455, 467] width 852 height 50
click at [638, 444] on textarea "Hello, I have created an appointment on 3/16/26 on the same day that my in pers…" at bounding box center [455, 467] width 852 height 50
click at [71, 444] on textarea "Hello, I have created an appointment on 3/16/26 on the same day that my in pers…" at bounding box center [455, 467] width 852 height 50
drag, startPoint x: 185, startPoint y: 469, endPoint x: 194, endPoint y: 466, distance: 9.9
click at [187, 468] on textarea "Hello, I am currently a patient of have created an appointment on 3/16/26 on th…" at bounding box center [455, 467] width 852 height 50
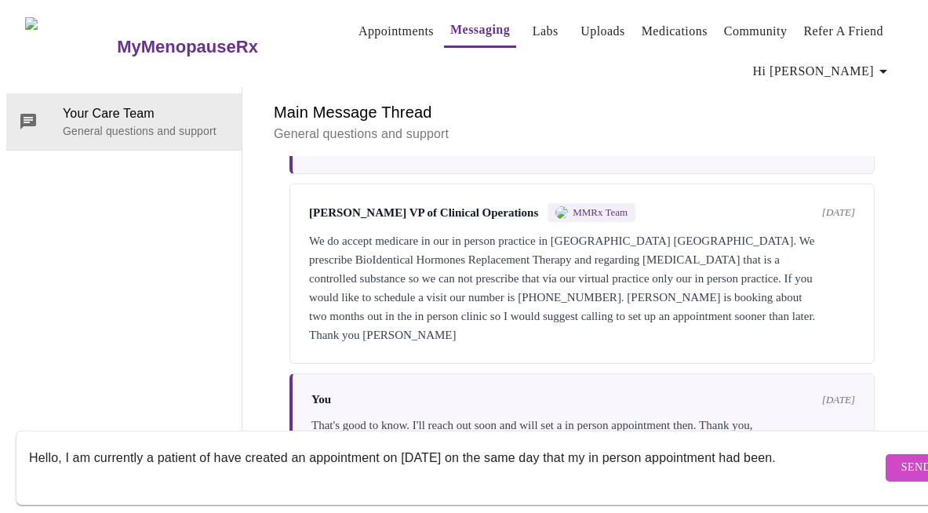
click at [213, 447] on textarea "Hello, I am currently a patient of have created an appointment on 3/16/26 on th…" at bounding box center [455, 467] width 852 height 50
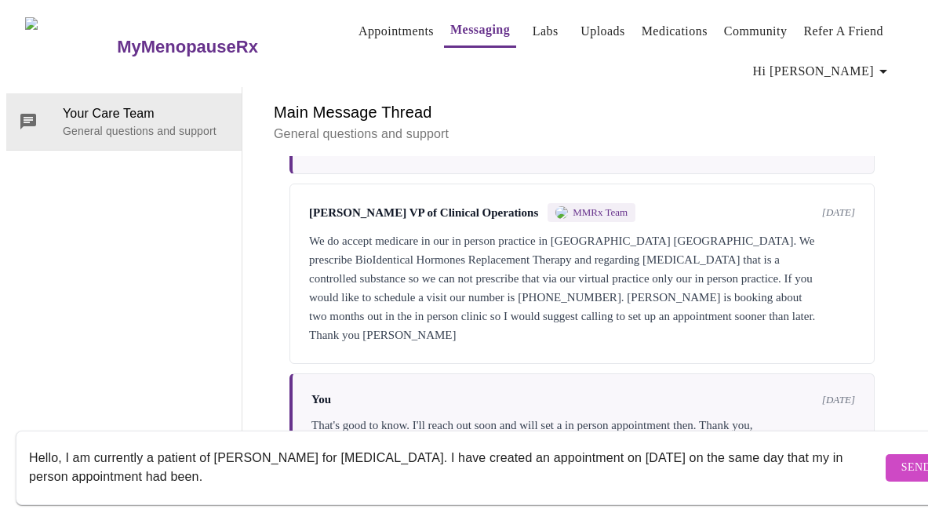
click at [549, 443] on textarea "Hello, I am currently a patient of Dr. Hanna for hormone replacement therapy. I…" at bounding box center [455, 467] width 852 height 50
drag, startPoint x: 130, startPoint y: 463, endPoint x: 172, endPoint y: 460, distance: 41.6
click at [131, 463] on textarea "Hello, I am currently a patient of Dr. Hanna for hormone replacement therapy. I…" at bounding box center [455, 467] width 852 height 50
click at [175, 462] on textarea "Hello, I am currently a patient of Dr. Hanna for hormone replacement therapy. I…" at bounding box center [455, 467] width 852 height 50
click at [365, 463] on textarea "Hello, I am currently a patient of Dr. Hanna for hormone replacement therapy. I…" at bounding box center [455, 467] width 852 height 50
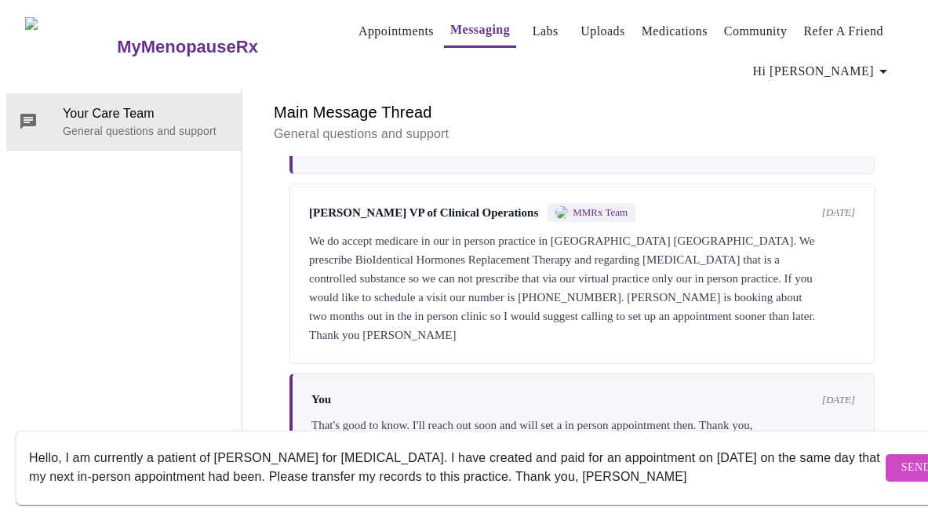
type textarea "Hello, I am currently a patient of [PERSON_NAME] for [MEDICAL_DATA]. I have cre…"
click at [901, 458] on span "Send" at bounding box center [916, 468] width 30 height 20
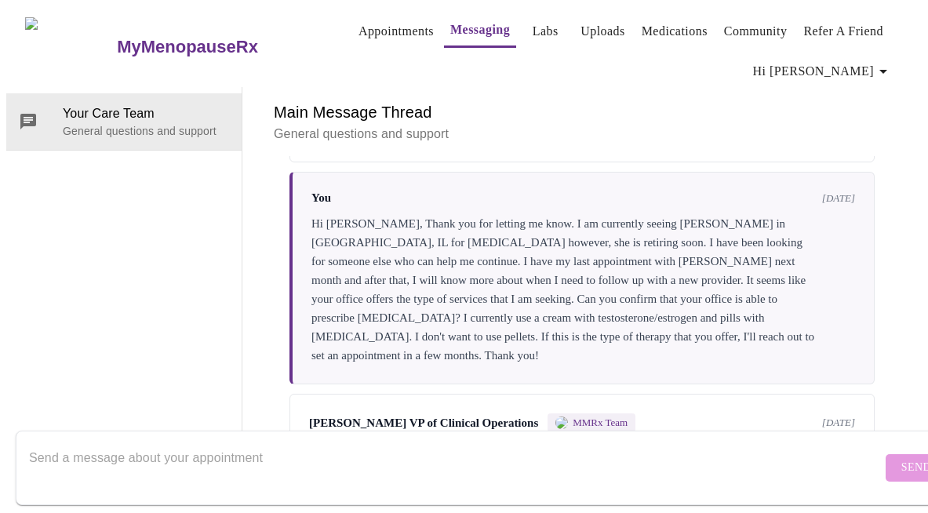
scroll to position [0, 0]
click at [358, 21] on link "Appointments" at bounding box center [395, 31] width 75 height 22
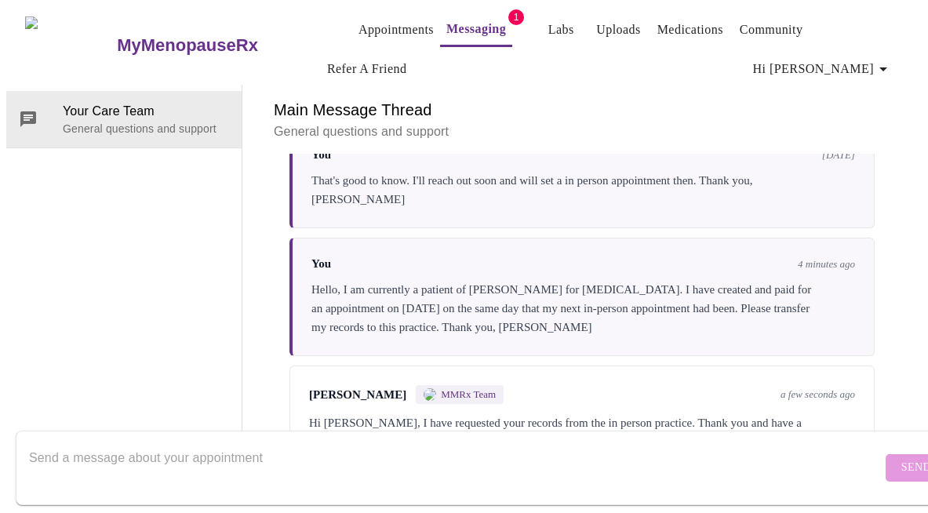
scroll to position [675, 0]
